Goal: Check status: Check status

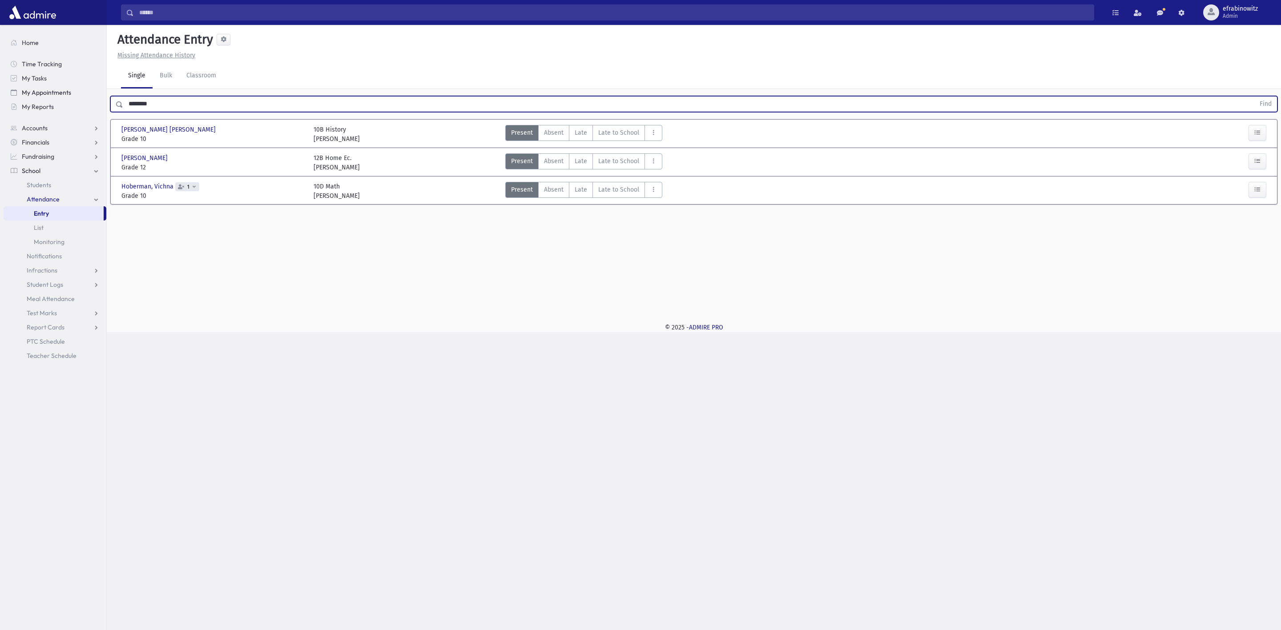
drag, startPoint x: 175, startPoint y: 106, endPoint x: 49, endPoint y: 93, distance: 126.1
click at [44, 100] on div "Search Results All Accounts" at bounding box center [640, 315] width 1281 height 630
click at [1254, 97] on button "Find" at bounding box center [1265, 104] width 23 height 15
drag, startPoint x: 195, startPoint y: 101, endPoint x: 34, endPoint y: 129, distance: 163.3
click at [40, 129] on div "Search Results All Accounts" at bounding box center [640, 315] width 1281 height 630
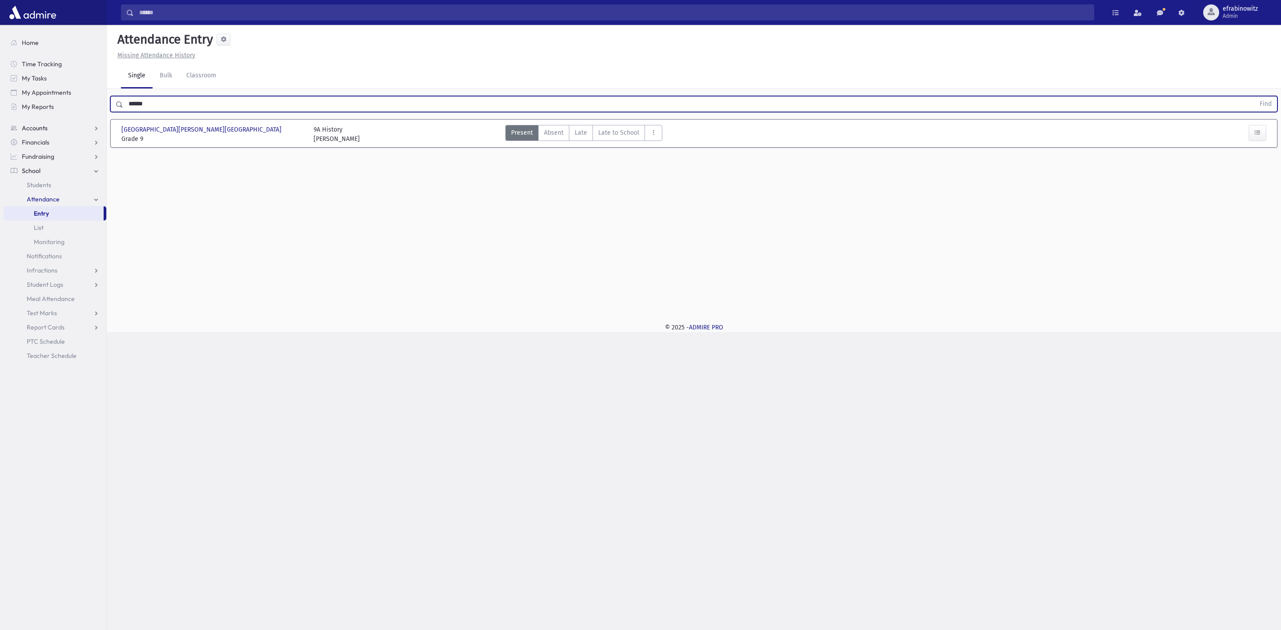
click at [1254, 97] on button "Find" at bounding box center [1265, 104] width 23 height 15
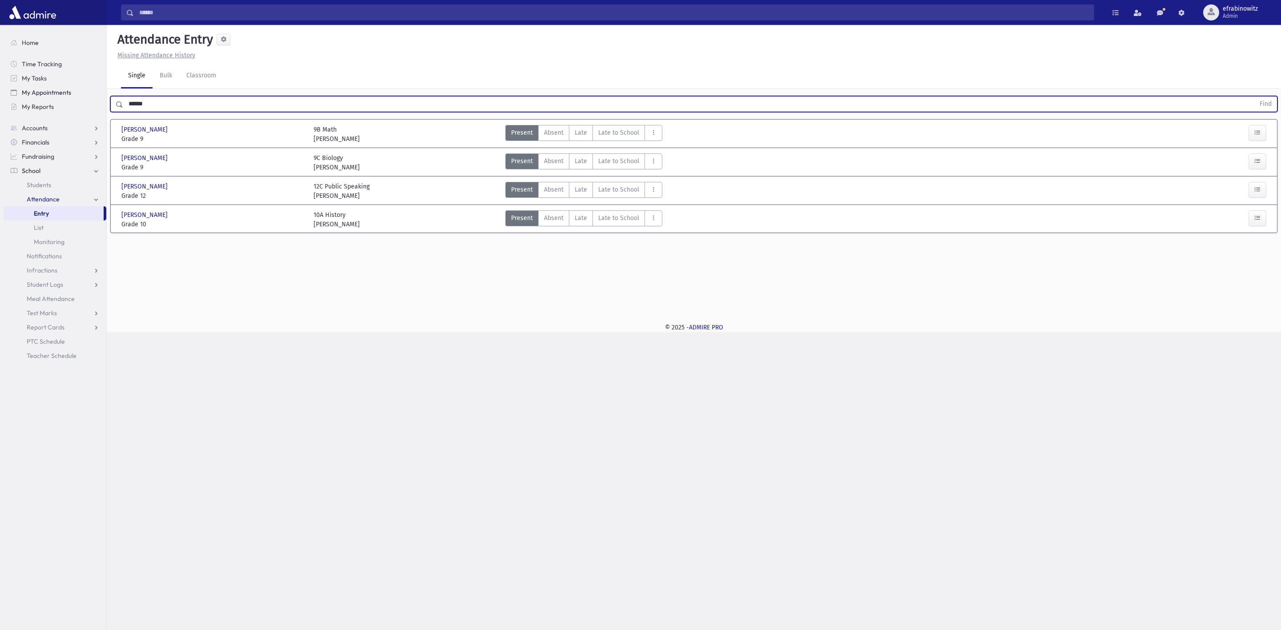
drag, startPoint x: 165, startPoint y: 105, endPoint x: 87, endPoint y: 95, distance: 79.0
click at [87, 95] on div "Search Results All Accounts" at bounding box center [640, 315] width 1281 height 630
click at [1254, 97] on button "Find" at bounding box center [1265, 104] width 23 height 15
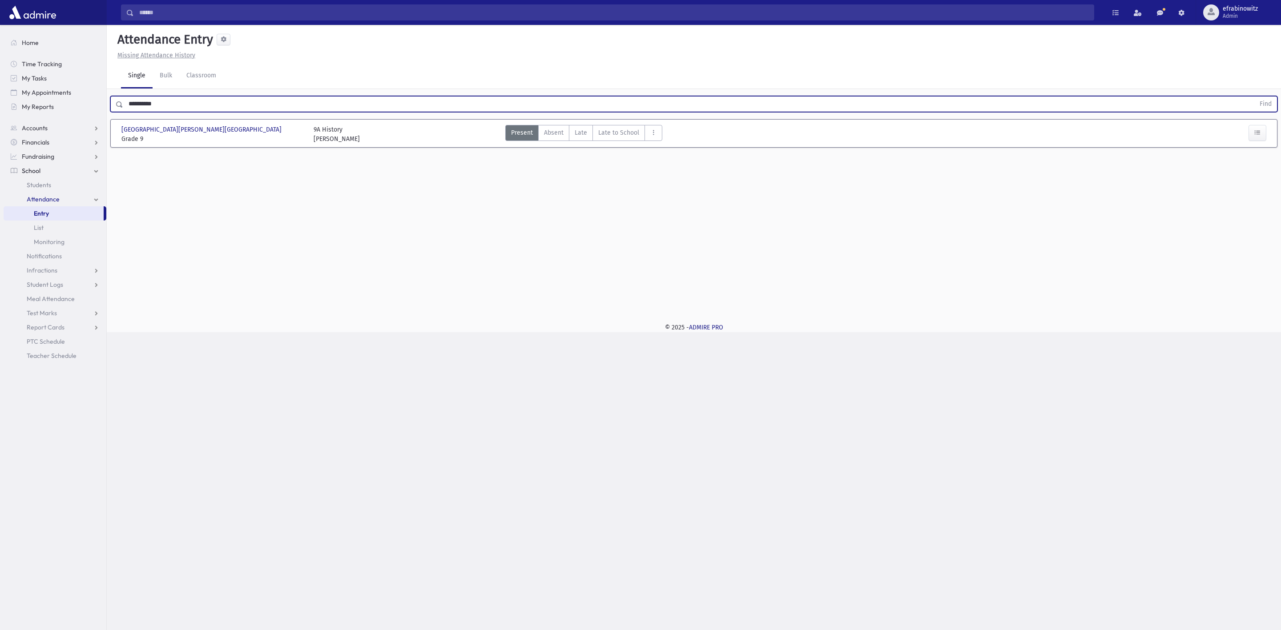
drag, startPoint x: 195, startPoint y: 106, endPoint x: 0, endPoint y: 82, distance: 196.3
click at [0, 82] on div "Search Results All Accounts" at bounding box center [640, 315] width 1281 height 630
click at [1254, 97] on button "Find" at bounding box center [1265, 104] width 23 height 15
drag, startPoint x: 101, startPoint y: 91, endPoint x: 54, endPoint y: 87, distance: 47.8
click at [54, 87] on div "Search Results All Accounts" at bounding box center [640, 315] width 1281 height 630
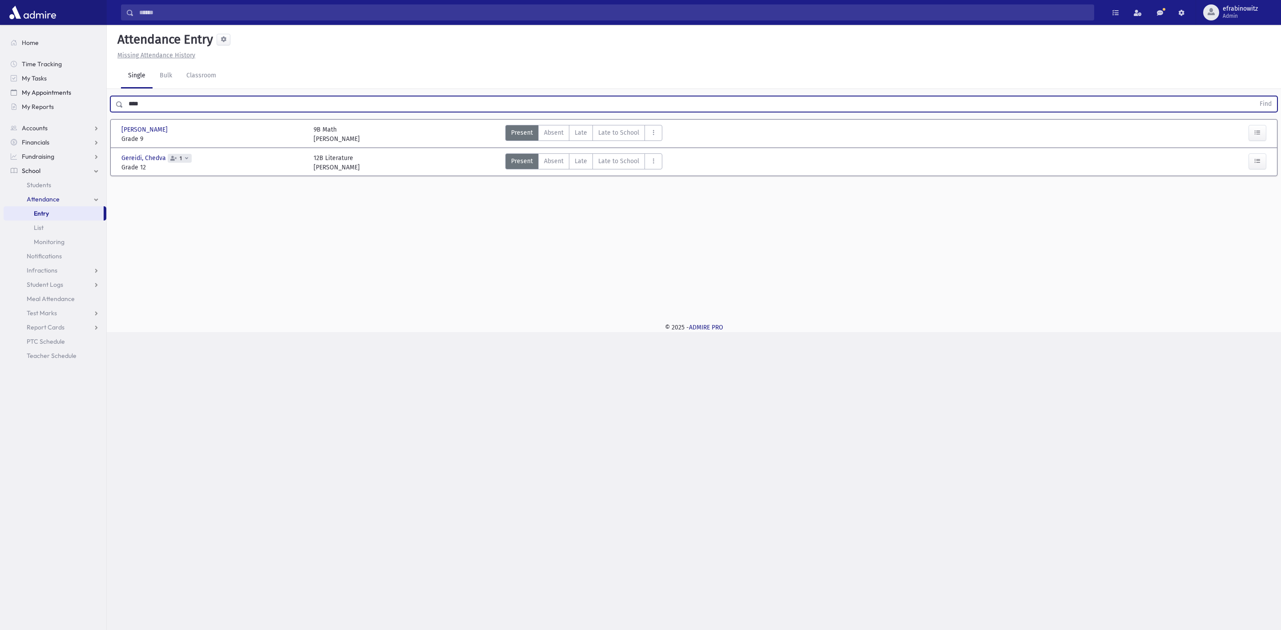
type input "****"
click at [1254, 97] on button "Find" at bounding box center [1265, 104] width 23 height 15
